Goal: Communication & Community: Answer question/provide support

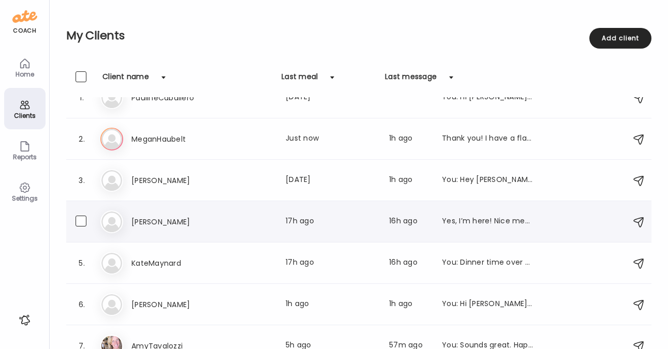
scroll to position [36, 0]
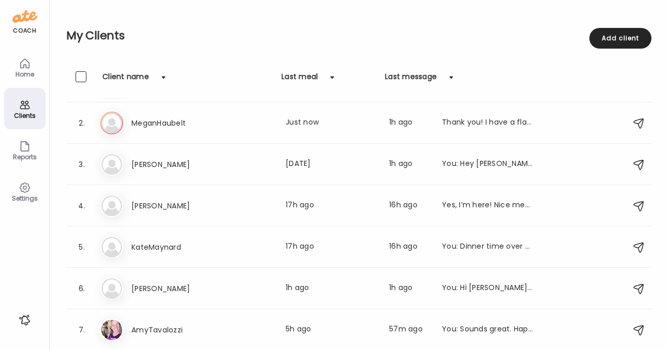
click at [30, 112] on div "Clients" at bounding box center [24, 115] width 37 height 7
click at [22, 71] on div "Home" at bounding box center [24, 74] width 37 height 7
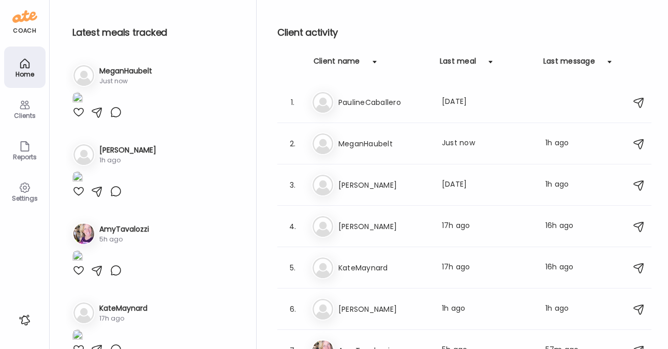
click at [23, 107] on icon at bounding box center [25, 105] width 12 height 12
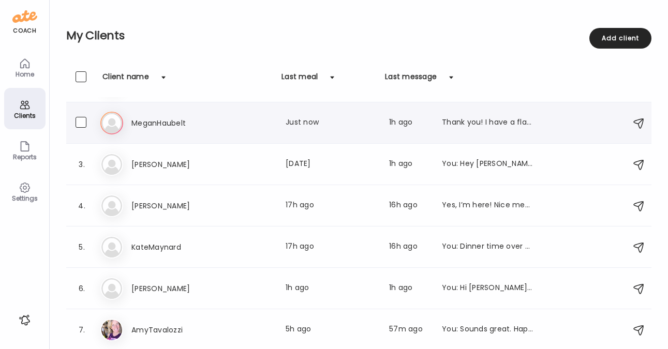
click at [490, 120] on div "Thank you! I have a flax/chia/hemp seed blend. Would that be ok for the smoothi…" at bounding box center [487, 123] width 91 height 12
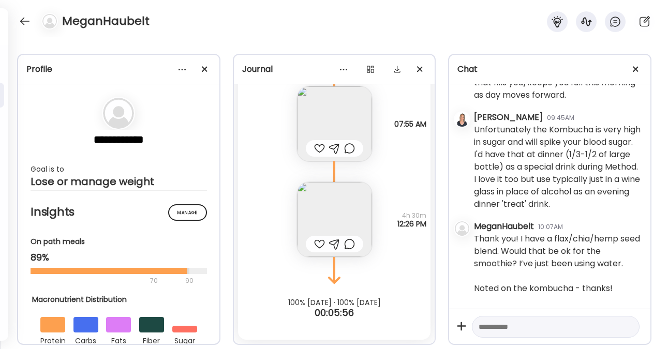
scroll to position [3821, 0]
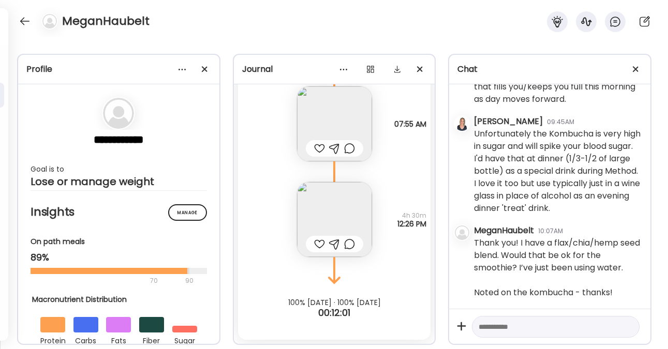
click at [512, 325] on textarea at bounding box center [545, 327] width 135 height 12
type textarea "**********"
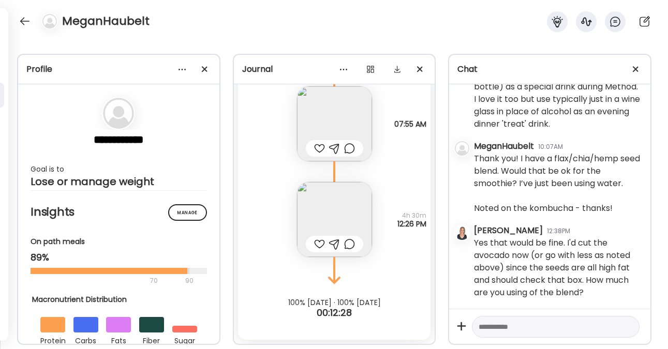
scroll to position [3906, 0]
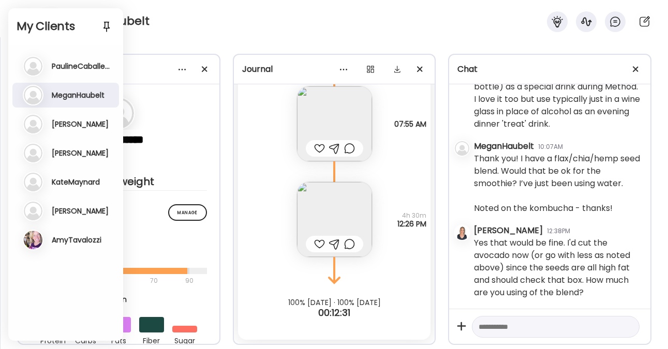
click at [76, 154] on h3 "[PERSON_NAME]" at bounding box center [80, 152] width 57 height 9
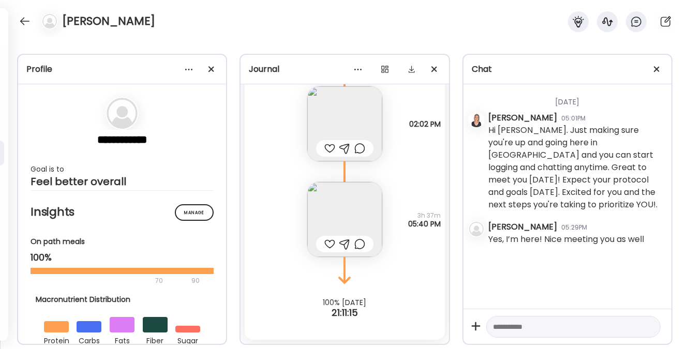
scroll to position [106, 0]
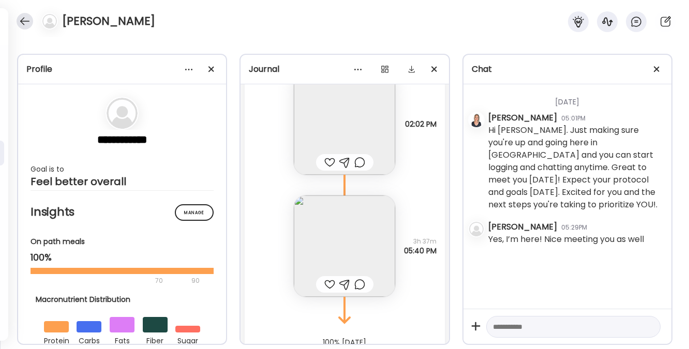
click at [22, 25] on div at bounding box center [25, 21] width 17 height 17
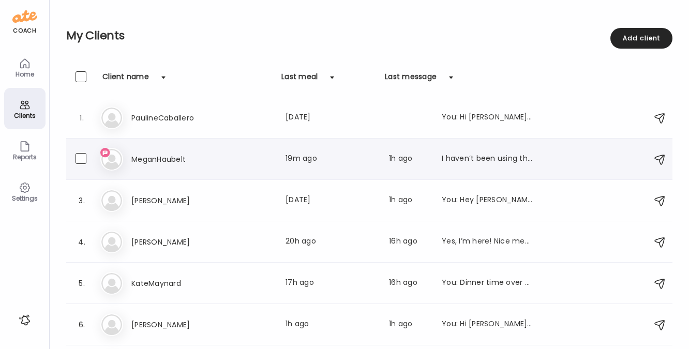
click at [162, 149] on div "Me [PERSON_NAME] Last meal: 19m ago Last message: 1h ago I haven’t been using t…" at bounding box center [370, 159] width 541 height 23
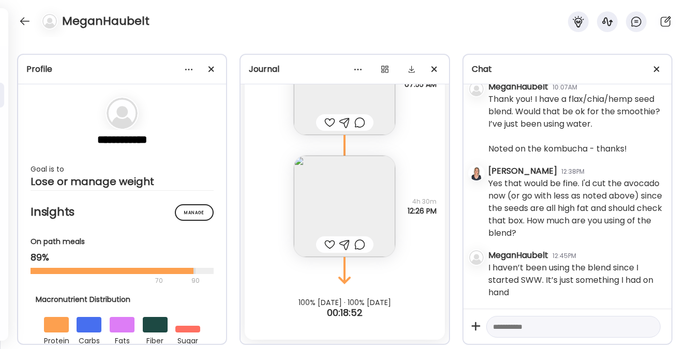
scroll to position [3854, 0]
click at [514, 326] on textarea at bounding box center [564, 327] width 142 height 12
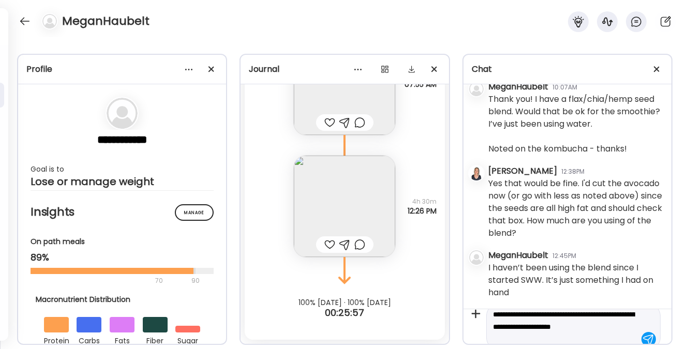
scroll to position [24, 0]
type textarea "**********"
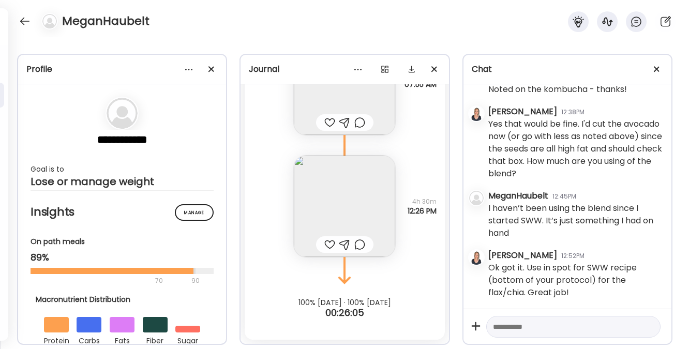
scroll to position [3914, 0]
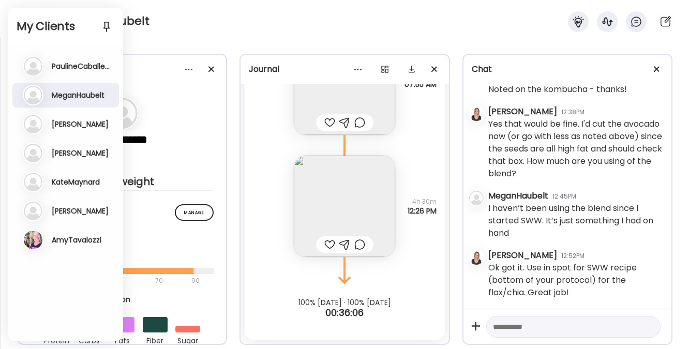
click at [81, 61] on div "Pa PaulineCaballero Last meal: [DATE] You: Hi [PERSON_NAME]. Good to see you se…" at bounding box center [67, 66] width 88 height 21
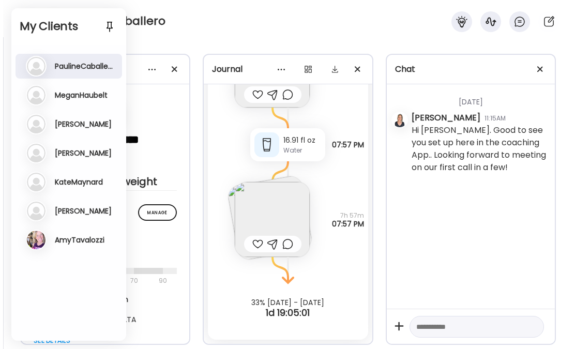
scroll to position [304, 0]
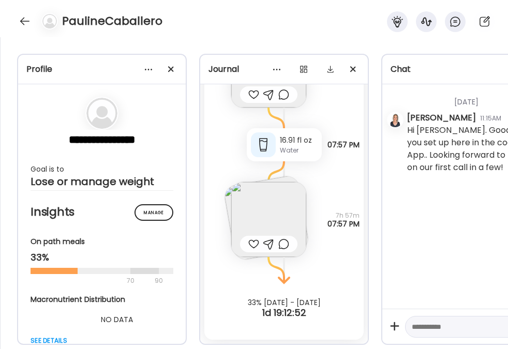
click at [6, 11] on div "PaulineCaballero" at bounding box center [254, 18] width 508 height 37
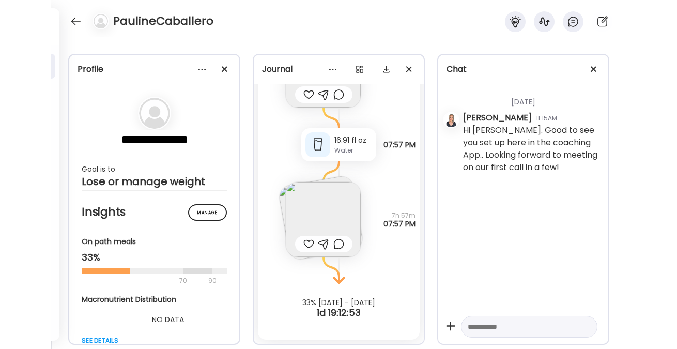
scroll to position [296, 0]
